Goal: Information Seeking & Learning: Learn about a topic

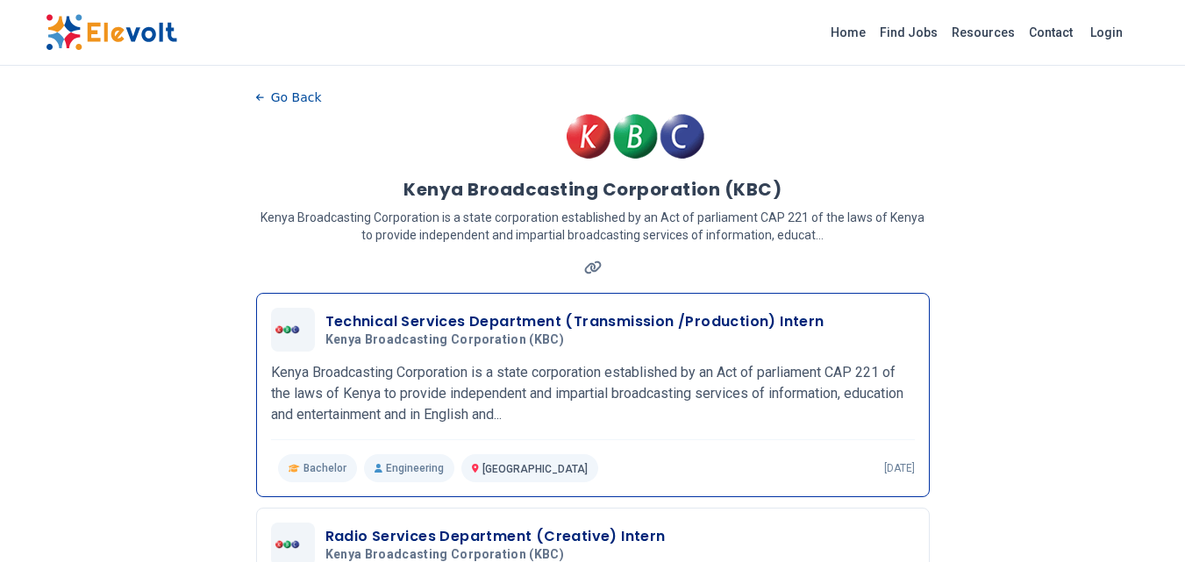
click at [453, 337] on span "Kenya Broadcasting Corporation (KBC)" at bounding box center [444, 340] width 239 height 16
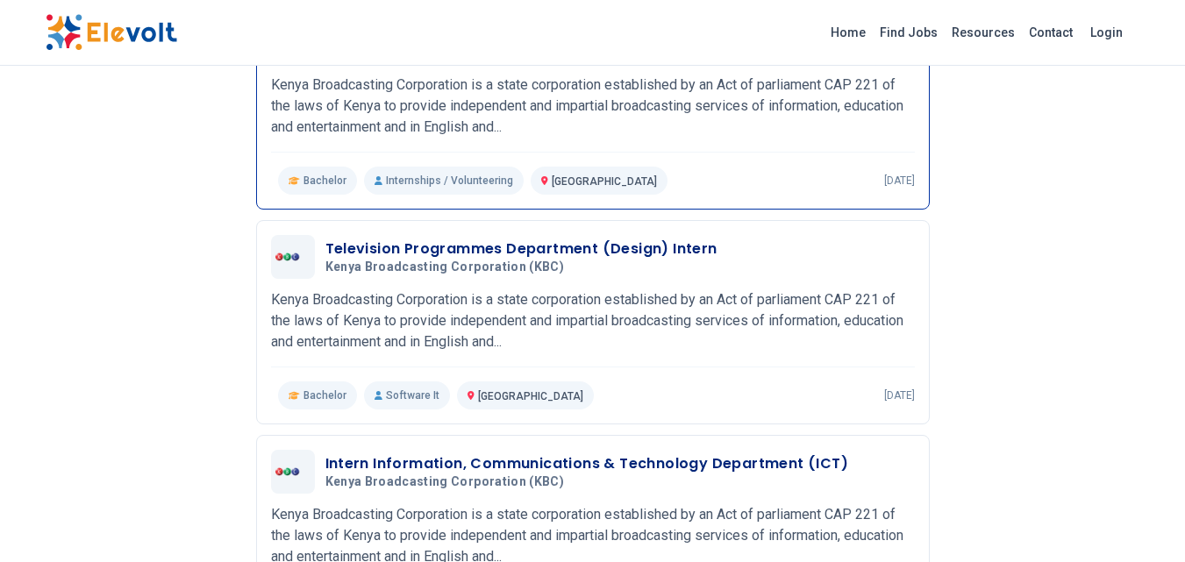
scroll to position [965, 0]
